Goal: Task Accomplishment & Management: Manage account settings

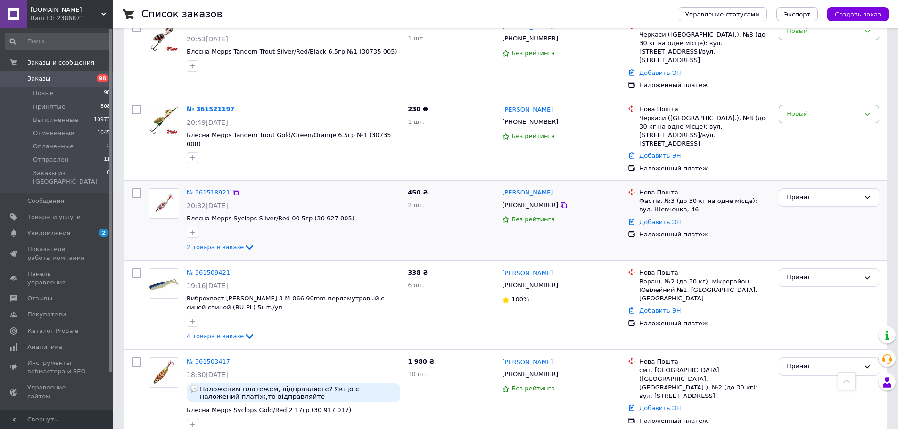
scroll to position [801, 0]
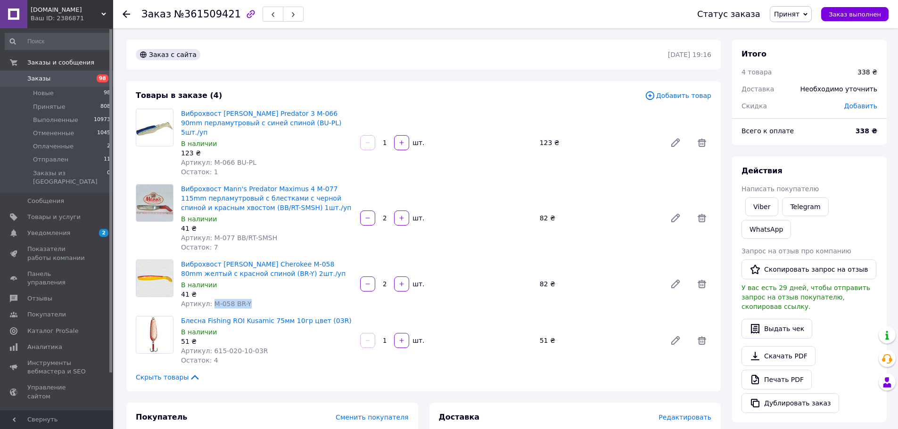
drag, startPoint x: 215, startPoint y: 293, endPoint x: 251, endPoint y: 294, distance: 36.3
click at [253, 299] on div "Артикул: M-058 BR-Y" at bounding box center [267, 303] width 172 height 9
copy span "M-058 BR-Y"
